Goal: Information Seeking & Learning: Check status

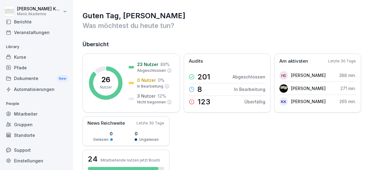
scroll to position [36, 0]
click at [27, 136] on div "Standorte" at bounding box center [36, 135] width 66 height 11
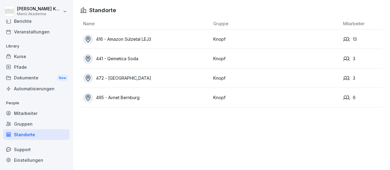
click at [127, 97] on div "495 - Avnet Bernburg" at bounding box center [146, 98] width 127 height 10
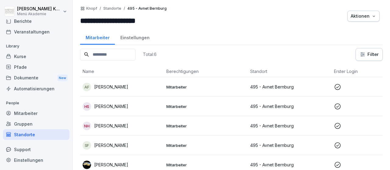
scroll to position [23, 0]
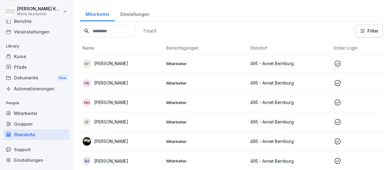
click at [180, 141] on p "Mitarbeiter" at bounding box center [205, 141] width 79 height 5
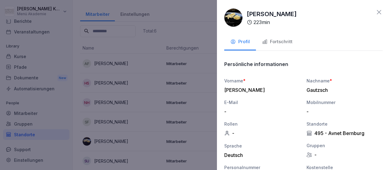
click at [284, 40] on div "Fortschritt" at bounding box center [277, 41] width 30 height 7
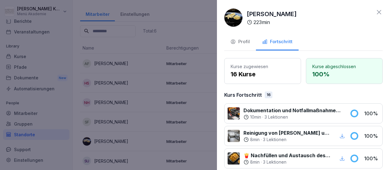
click at [379, 11] on icon at bounding box center [378, 12] width 7 height 7
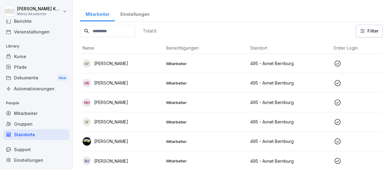
click at [32, 135] on div "Standorte" at bounding box center [36, 135] width 66 height 11
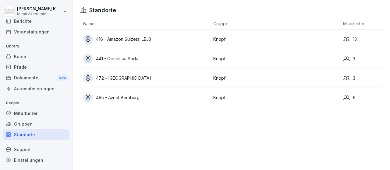
click at [145, 39] on div "416 - Amazon Sülzetal LEJ3" at bounding box center [146, 39] width 127 height 10
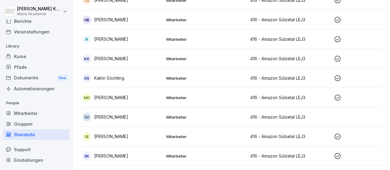
scroll to position [141, 0]
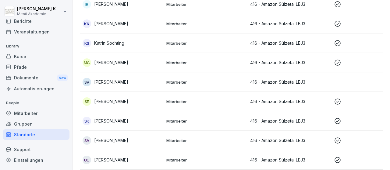
click at [178, 63] on p "Mitarbeiter" at bounding box center [205, 62] width 79 height 5
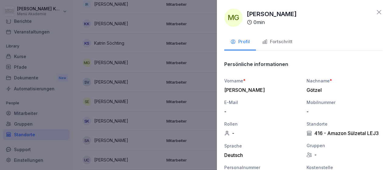
click at [276, 40] on div "Fortschritt" at bounding box center [277, 41] width 30 height 7
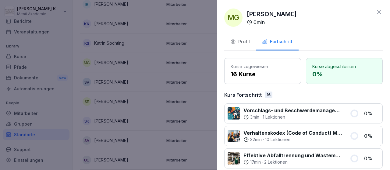
click at [378, 10] on icon at bounding box center [378, 12] width 7 height 7
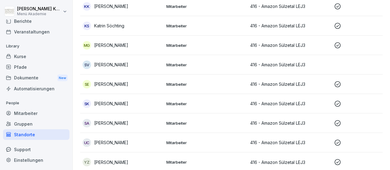
scroll to position [160, 0]
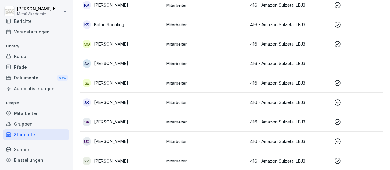
click at [186, 161] on p "Mitarbeiter" at bounding box center [205, 160] width 79 height 5
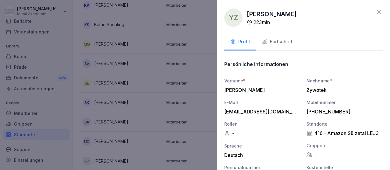
click at [281, 41] on div "Fortschritt" at bounding box center [277, 41] width 30 height 7
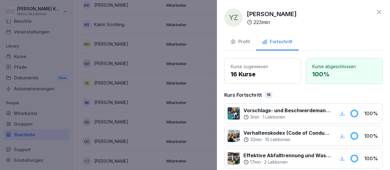
click at [381, 11] on icon at bounding box center [379, 12] width 4 height 4
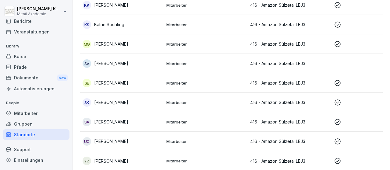
click at [118, 103] on div "SK [PERSON_NAME]" at bounding box center [122, 102] width 79 height 9
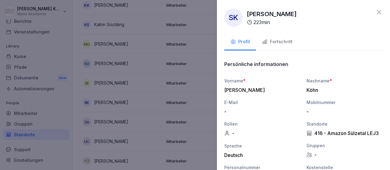
click at [379, 11] on icon at bounding box center [378, 12] width 7 height 7
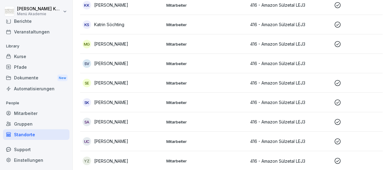
click at [124, 81] on p "[PERSON_NAME]" at bounding box center [111, 83] width 34 height 6
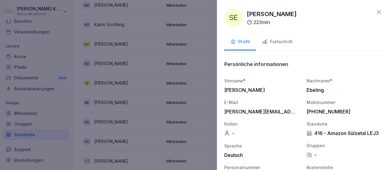
click at [283, 40] on div "Fortschritt" at bounding box center [277, 41] width 30 height 7
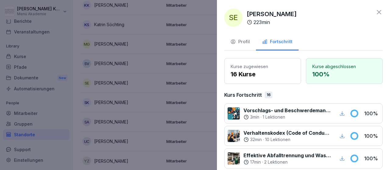
click at [378, 11] on icon at bounding box center [378, 12] width 7 height 7
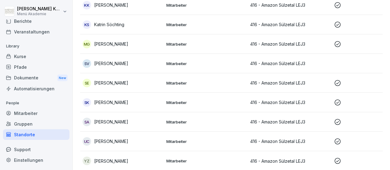
click at [181, 27] on td "Mitarbeiter" at bounding box center [206, 25] width 84 height 20
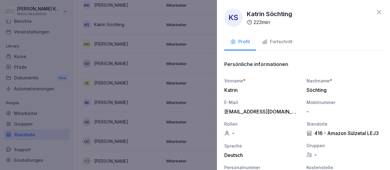
click at [271, 39] on div "Fortschritt" at bounding box center [277, 41] width 30 height 7
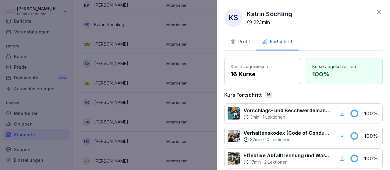
drag, startPoint x: 379, startPoint y: 11, endPoint x: 250, endPoint y: 54, distance: 136.0
click at [379, 13] on icon at bounding box center [378, 12] width 7 height 7
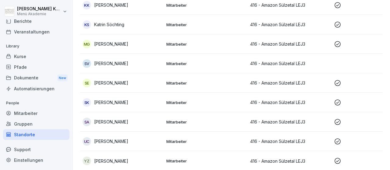
scroll to position [36, 0]
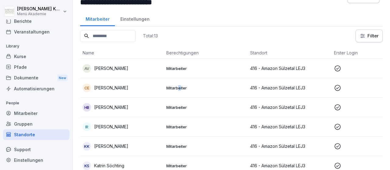
click at [180, 86] on p "Mitarbeiter" at bounding box center [205, 87] width 79 height 5
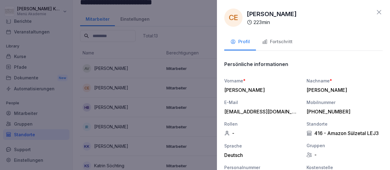
click at [379, 12] on icon at bounding box center [378, 12] width 7 height 7
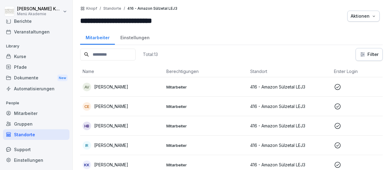
click at [40, 135] on div "Standorte" at bounding box center [36, 135] width 66 height 11
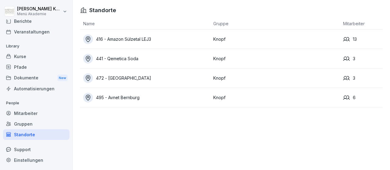
click at [134, 78] on div "472 - [GEOGRAPHIC_DATA]" at bounding box center [146, 78] width 127 height 10
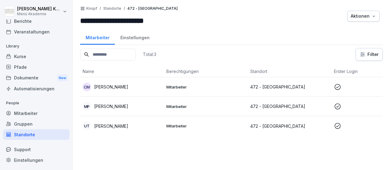
click at [181, 86] on p "Mitarbeiter" at bounding box center [205, 86] width 79 height 5
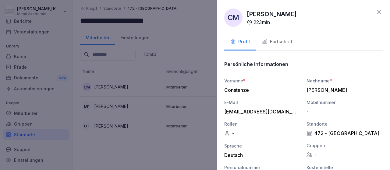
click at [380, 11] on icon at bounding box center [379, 12] width 4 height 4
